Goal: Transaction & Acquisition: Purchase product/service

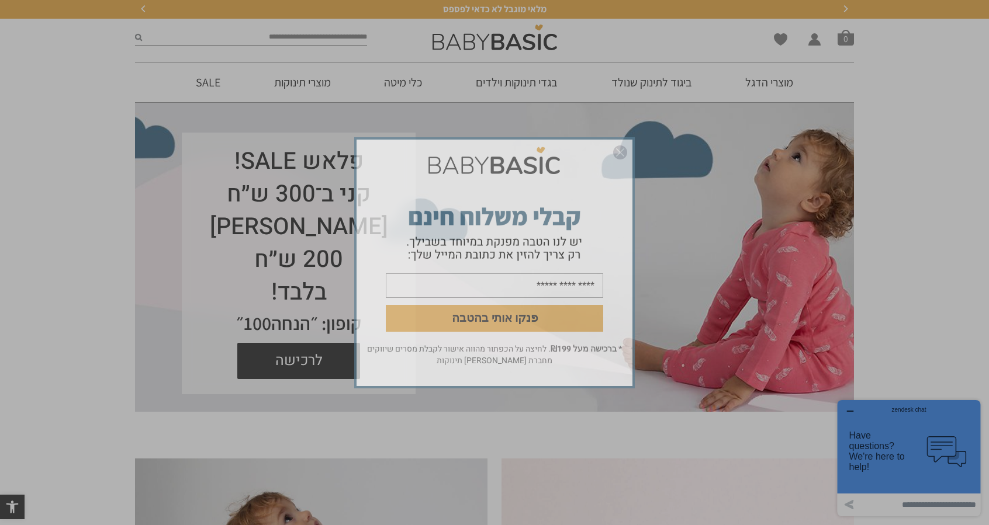
click at [618, 151] on img "סגור" at bounding box center [620, 152] width 14 height 14
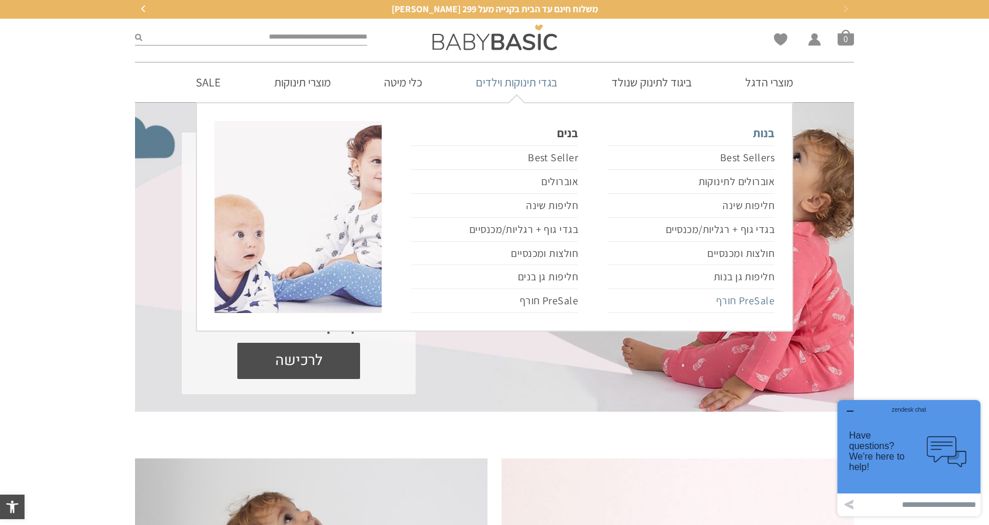
click at [734, 305] on link "PreSale חורף" at bounding box center [690, 301] width 167 height 24
click at [736, 301] on link "PreSale חורף" at bounding box center [690, 301] width 167 height 24
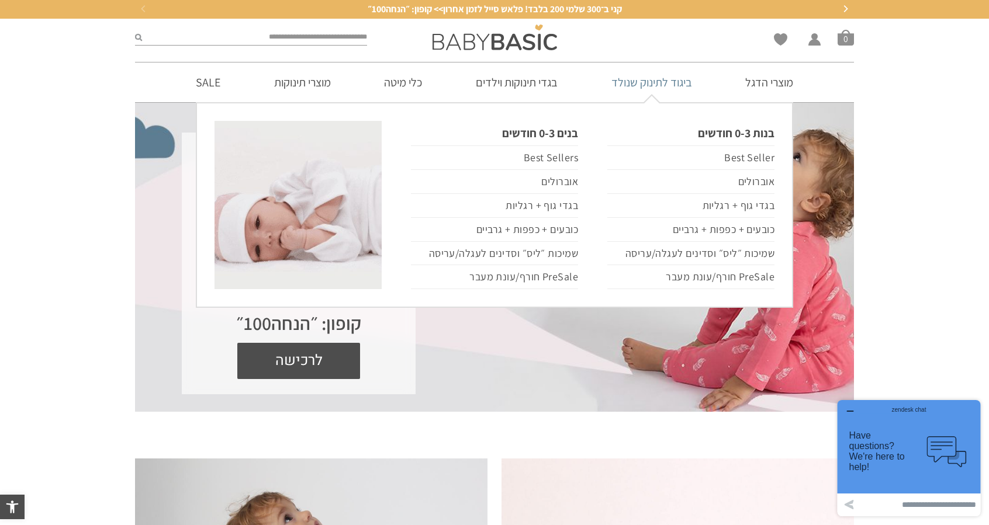
click at [622, 105] on ul "בנות 0-3 חודשים Best Seller אוברולים בגדי גוף + רגליות כובעים + כפפות + גרביים …" at bounding box center [494, 205] width 597 height 206
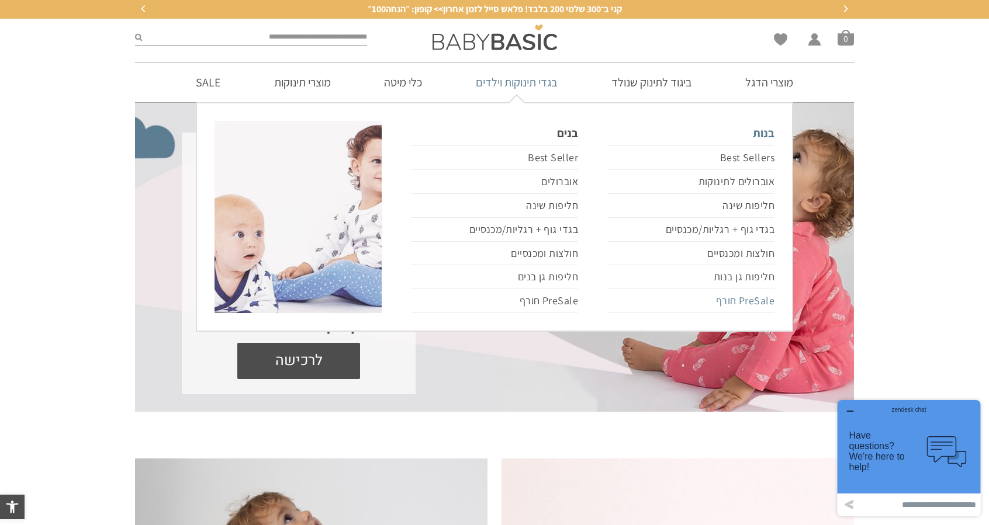
click at [741, 305] on link "PreSale חורף" at bounding box center [690, 301] width 167 height 24
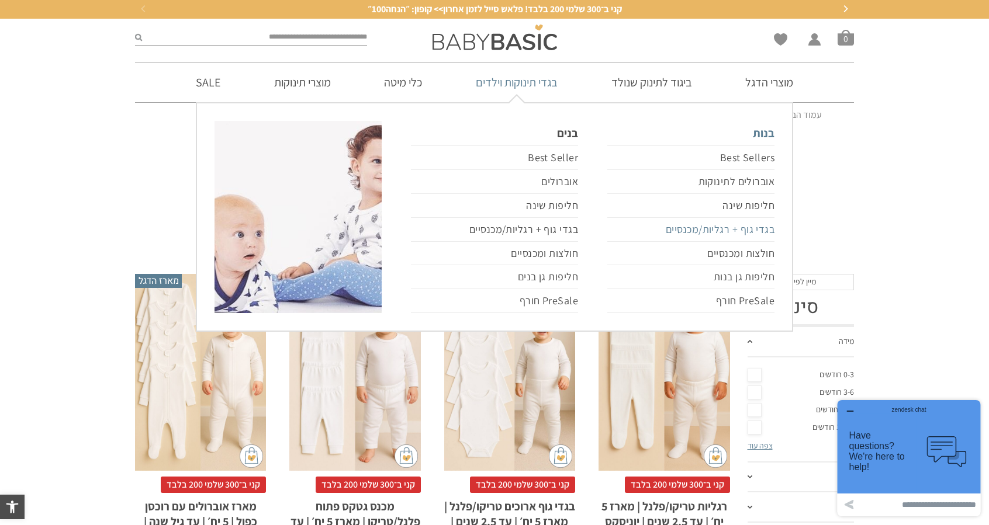
click at [671, 225] on link "בגדי גוף + רגליות/מכנסיים" at bounding box center [690, 230] width 167 height 24
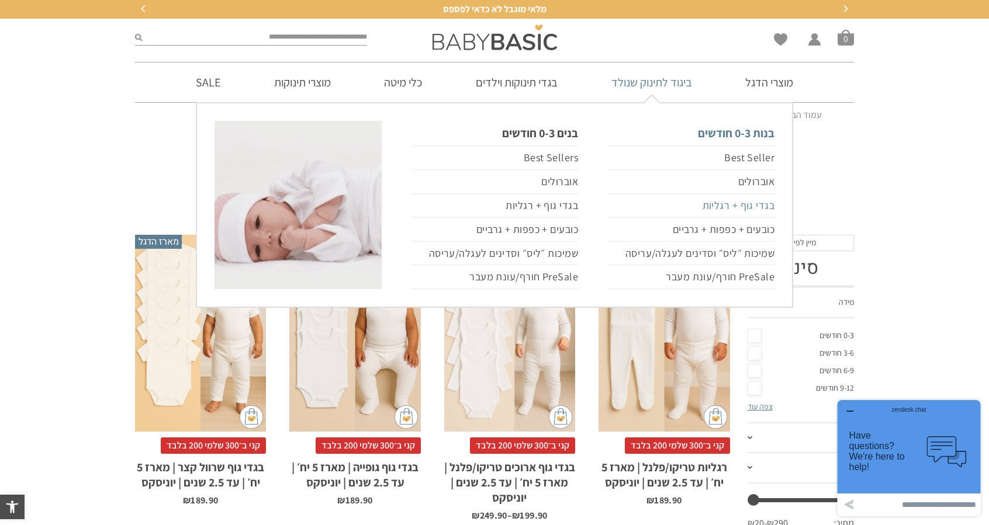
click at [730, 205] on link "בגדי גוף + רגליות" at bounding box center [690, 206] width 167 height 24
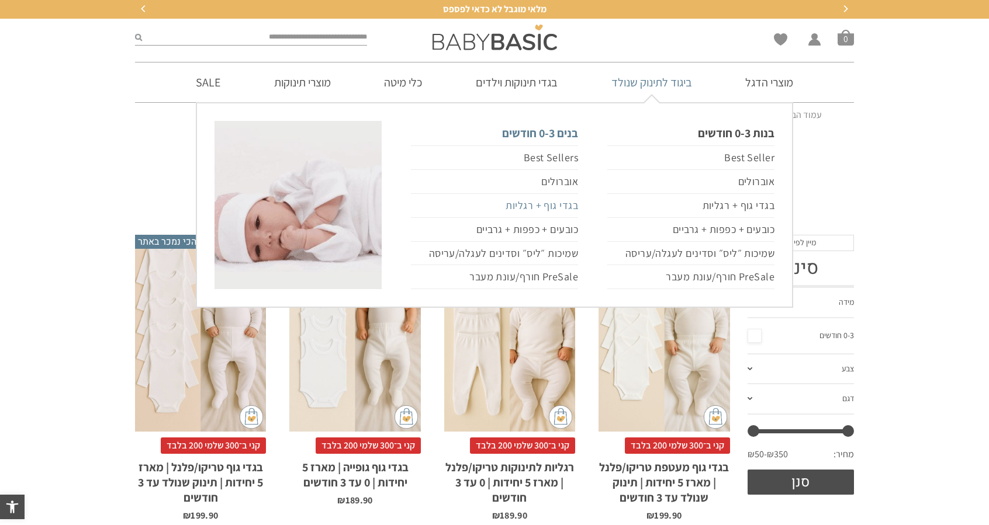
click at [542, 205] on link "בגדי גוף + רגליות" at bounding box center [494, 206] width 167 height 24
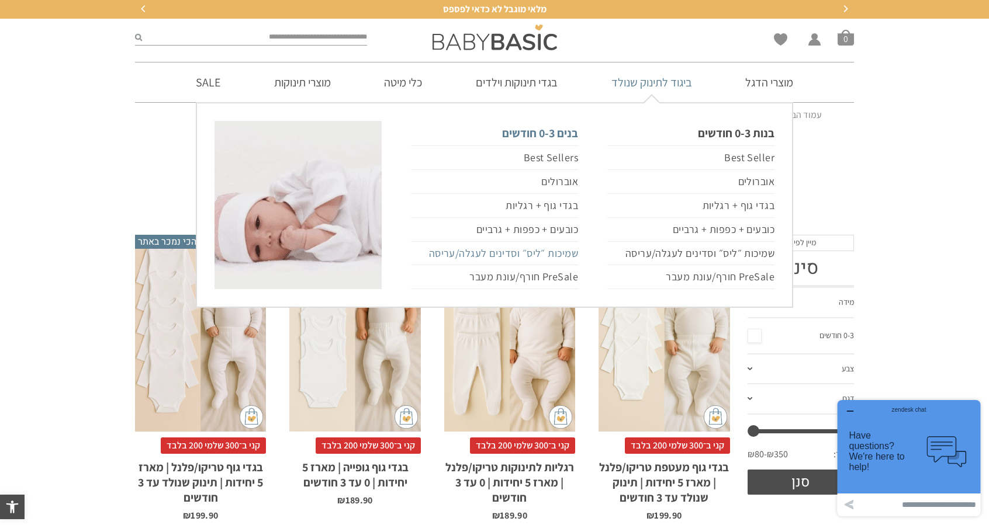
click at [539, 253] on link "שמיכות ״ליס״ וסדינים לעגלה/עריסה" at bounding box center [494, 254] width 167 height 24
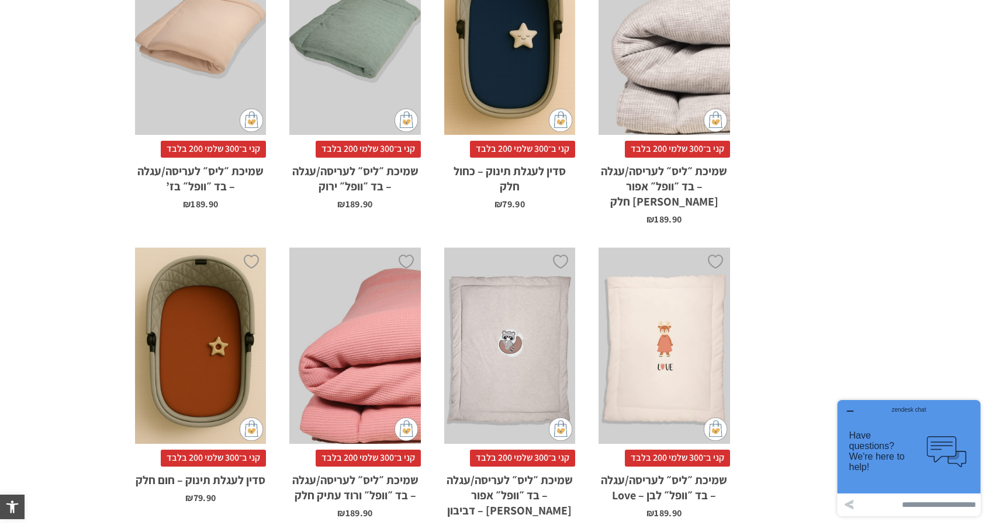
scroll to position [585, 0]
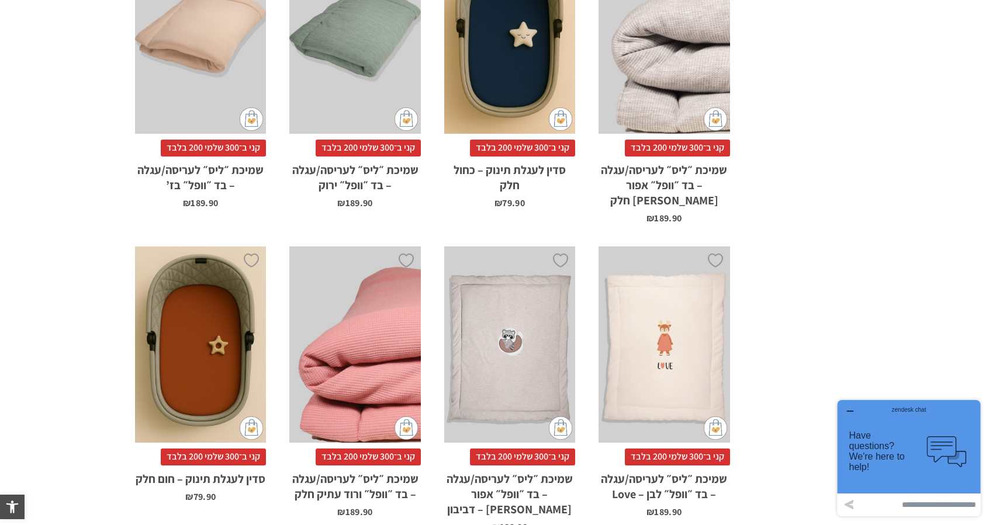
click at [628, 74] on div "x הוספה לסל" at bounding box center [663, 35] width 131 height 197
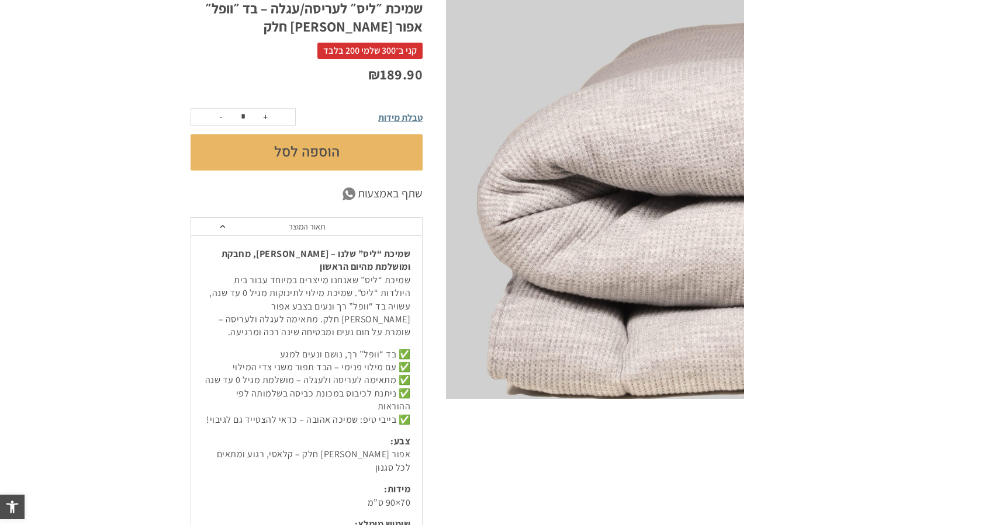
scroll to position [196, 0]
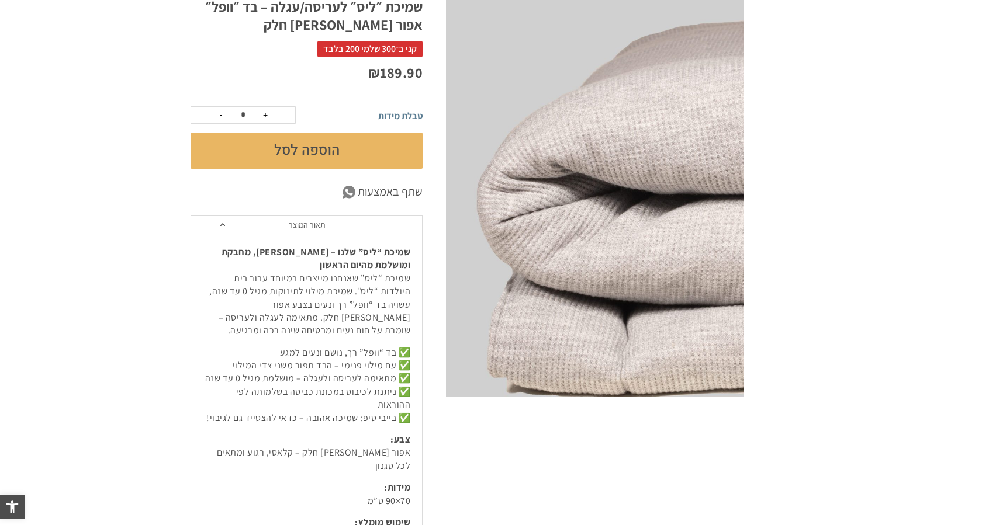
drag, startPoint x: 525, startPoint y: 215, endPoint x: 754, endPoint y: 343, distance: 262.4
click at [754, 343] on div at bounding box center [777, 177] width 54 height 441
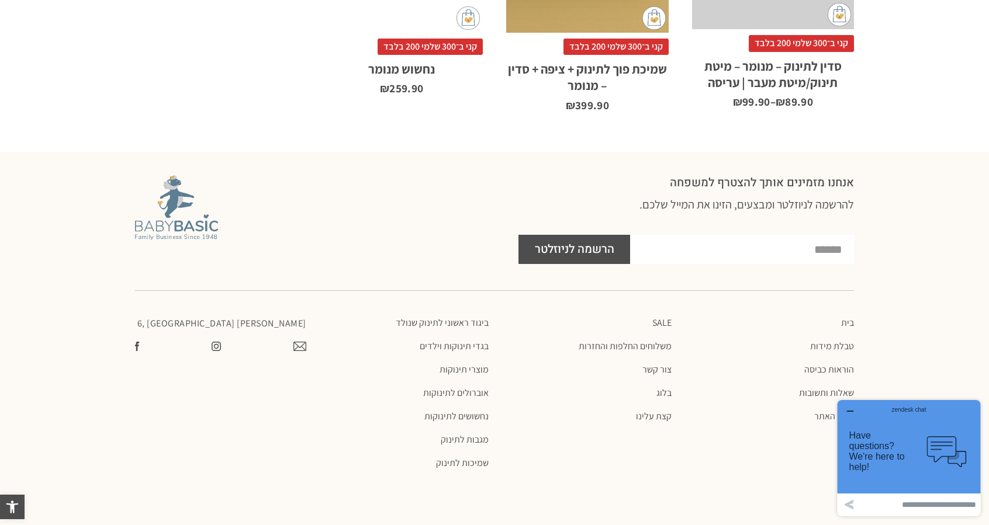
scroll to position [1141, 0]
